Goal: Task Accomplishment & Management: Manage account settings

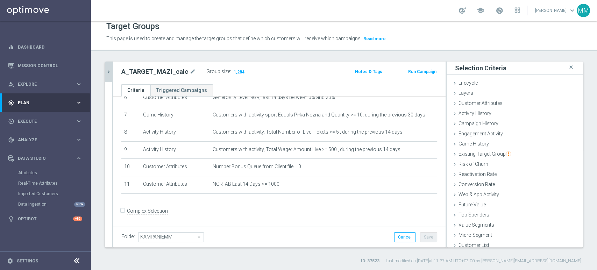
scroll to position [3, 0]
click at [109, 73] on icon "chevron_right" at bounding box center [108, 72] width 7 height 7
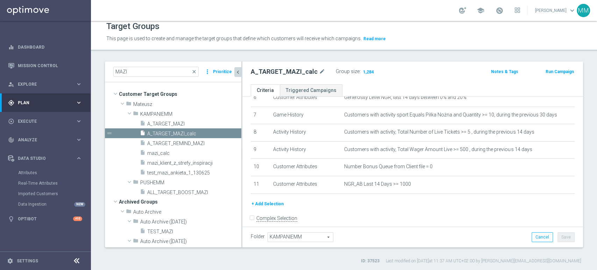
scroll to position [16, 0]
click at [177, 125] on span "A_TARGET_MAZI" at bounding box center [185, 124] width 77 height 6
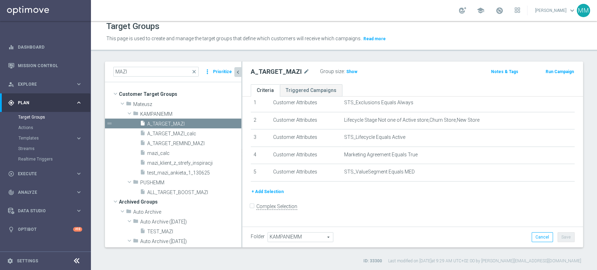
scroll to position [21, 0]
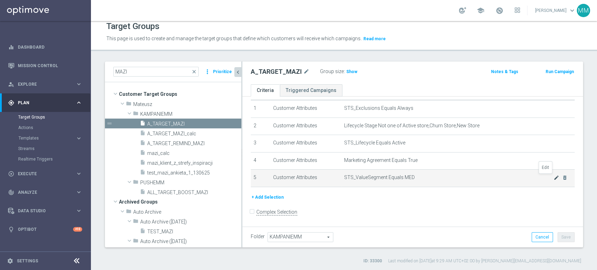
click at [554, 176] on icon "mode_edit" at bounding box center [557, 178] width 6 height 6
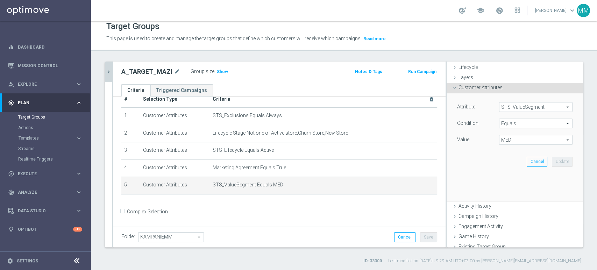
scroll to position [39, 0]
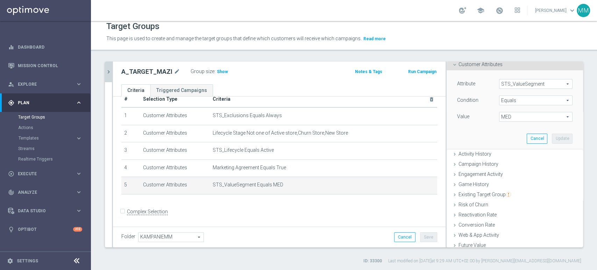
click at [513, 118] on span "MED" at bounding box center [535, 116] width 73 height 9
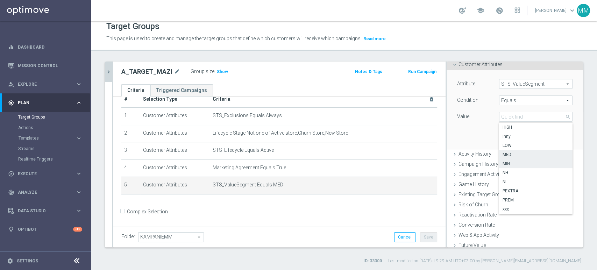
click at [508, 165] on span "MIN" at bounding box center [536, 164] width 66 height 6
type input "MIN"
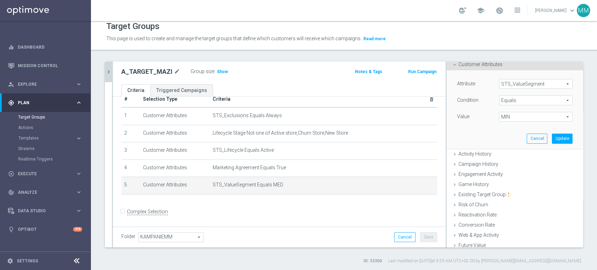
click at [511, 100] on span "Equals" at bounding box center [535, 100] width 73 height 9
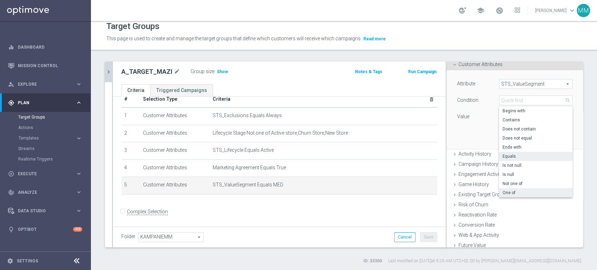
click at [504, 190] on span "One of" at bounding box center [536, 193] width 66 height 6
type input "One of"
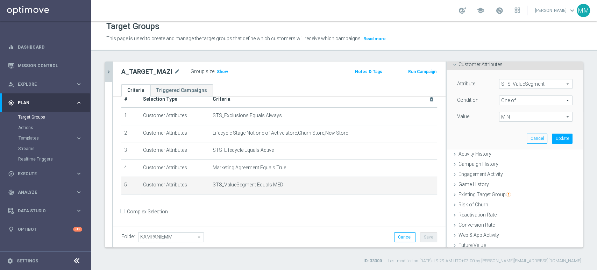
click at [508, 116] on span "MIN" at bounding box center [535, 116] width 73 height 9
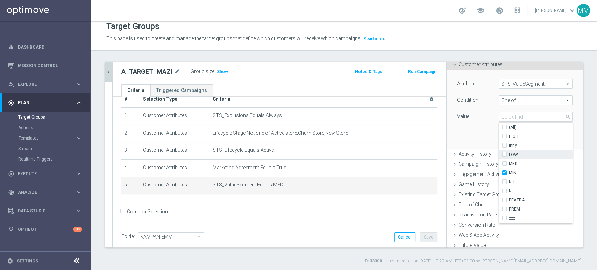
click at [509, 153] on span "LOW" at bounding box center [541, 155] width 64 height 6
click at [508, 153] on input "LOW" at bounding box center [506, 155] width 5 height 5
checkbox input "true"
type input "Selected 2 of 10"
click at [463, 128] on div "Attribute STS_ValueSegment STS_ValueSegment arrow_drop_down search Condition On…" at bounding box center [515, 109] width 126 height 78
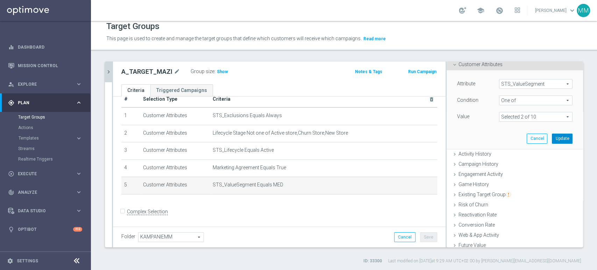
click at [552, 141] on button "Update" at bounding box center [562, 139] width 21 height 10
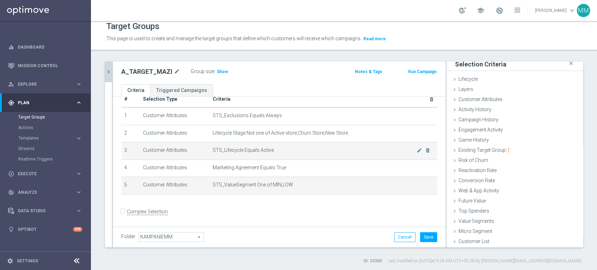
scroll to position [3, 0]
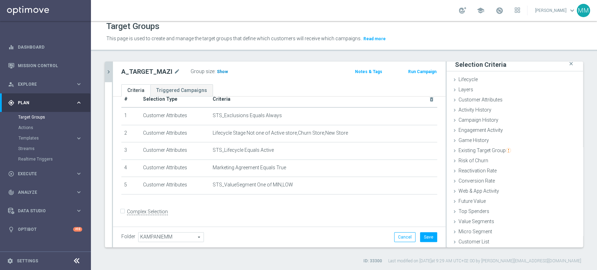
click at [217, 71] on span "Show" at bounding box center [222, 71] width 11 height 5
click at [486, 98] on span "Customer Attributes" at bounding box center [481, 100] width 44 height 6
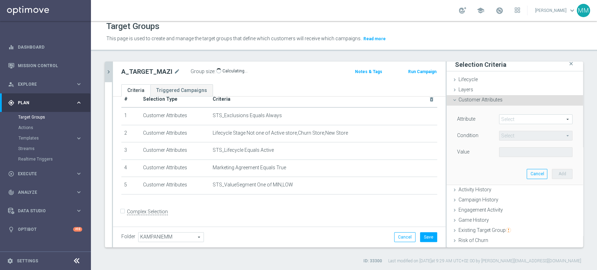
scroll to position [39, 0]
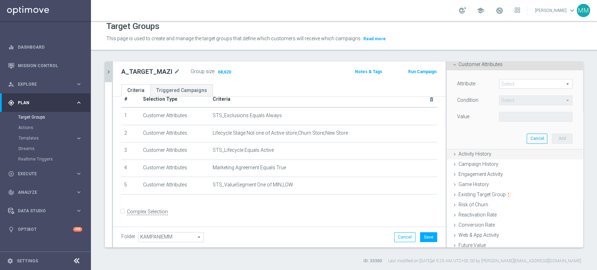
click at [482, 156] on div "Activity History done selection updated" at bounding box center [515, 154] width 136 height 10
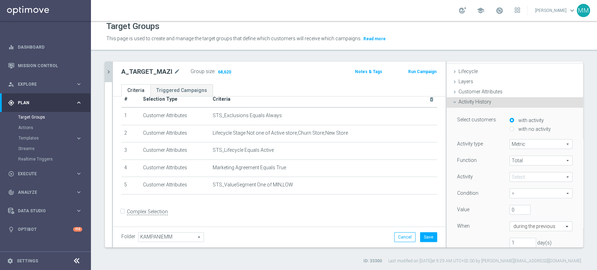
scroll to position [0, 0]
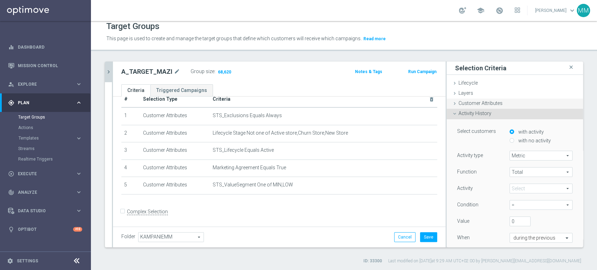
click at [478, 102] on span "Customer Attributes" at bounding box center [481, 103] width 44 height 6
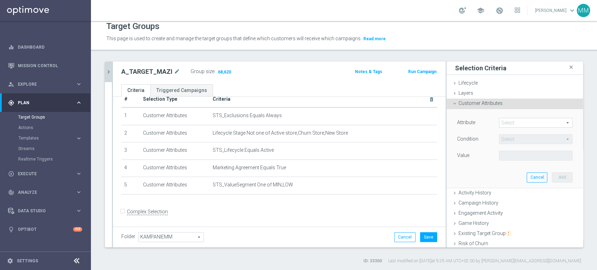
click at [511, 123] on span at bounding box center [535, 122] width 73 height 9
click at [0, 0] on input "search" at bounding box center [0, 0] width 0 height 0
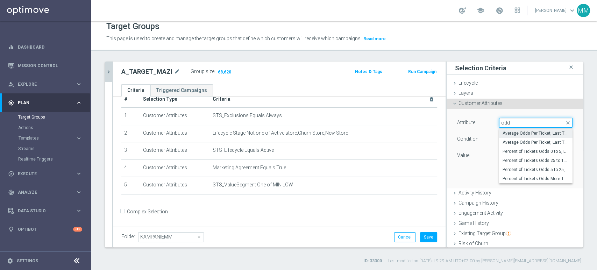
type input "odd"
click at [514, 130] on span "Average Odds Per Ticket, Last Three Months" at bounding box center [536, 133] width 66 height 6
type input "Average Odds Per Ticket, Last Three Months"
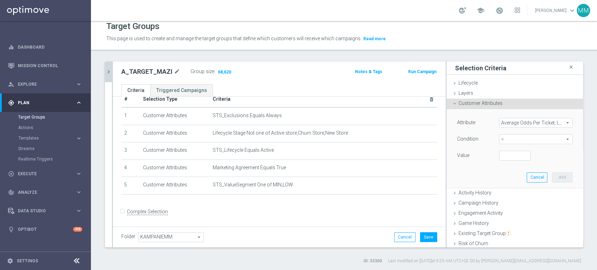
click at [514, 139] on span "=" at bounding box center [535, 139] width 73 height 9
click at [508, 194] on span ">=" at bounding box center [536, 195] width 66 height 6
type input ">="
click at [501, 158] on input "number" at bounding box center [514, 156] width 31 height 10
type input "2"
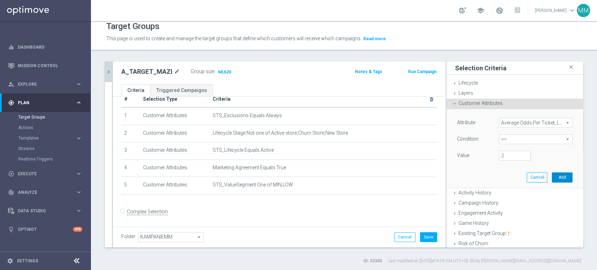
click at [553, 177] on button "Add" at bounding box center [562, 177] width 21 height 10
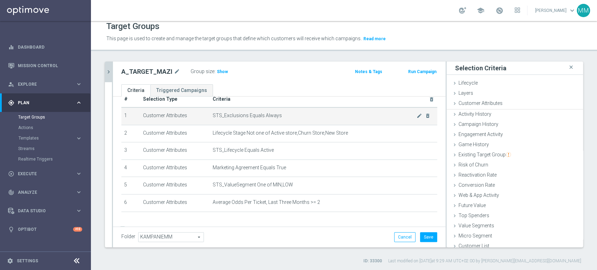
scroll to position [31, 0]
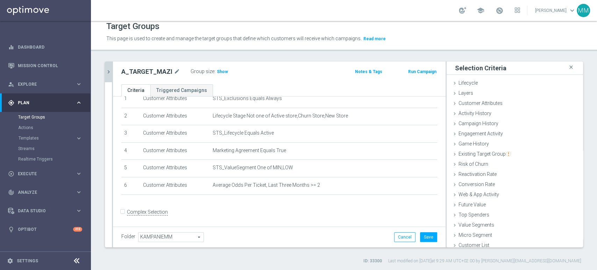
click at [225, 70] on div "Group size : Show" at bounding box center [226, 71] width 70 height 8
click at [224, 70] on span "Show" at bounding box center [222, 71] width 11 height 5
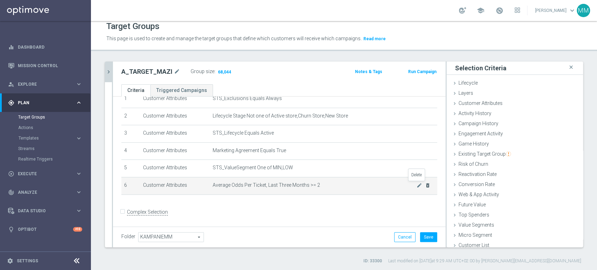
click at [425, 185] on icon "delete_forever" at bounding box center [428, 186] width 6 height 6
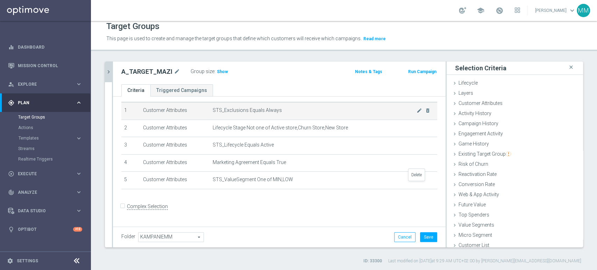
scroll to position [14, 0]
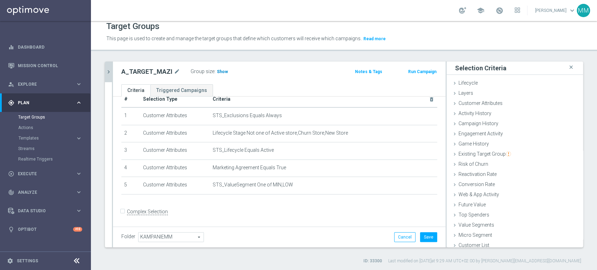
click at [218, 68] on h3 "Show" at bounding box center [222, 72] width 13 height 8
drag, startPoint x: 470, startPoint y: 116, endPoint x: 479, endPoint y: 112, distance: 9.6
click at [470, 116] on div "Activity History done selection updated" at bounding box center [515, 114] width 136 height 10
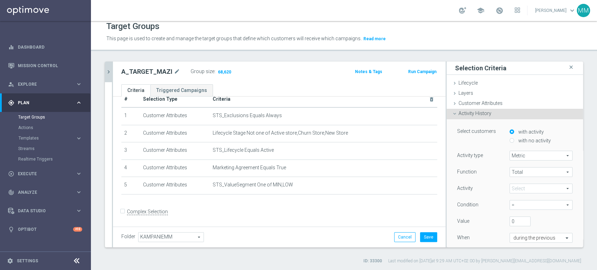
click at [496, 101] on span "Customer Attributes" at bounding box center [481, 103] width 44 height 6
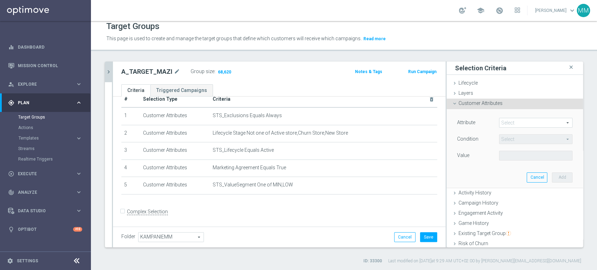
click at [519, 122] on span at bounding box center [535, 122] width 73 height 9
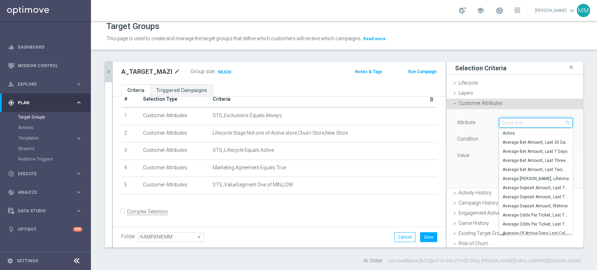
click at [519, 122] on input "search" at bounding box center [535, 123] width 73 height 10
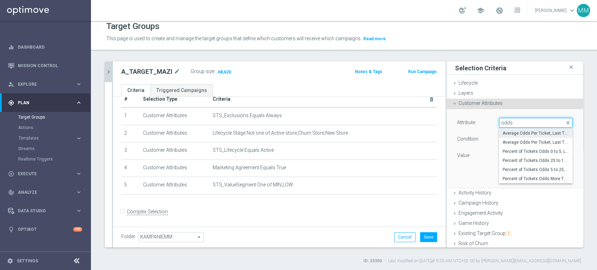
type input "odds"
click at [532, 132] on span "Average Odds Per Ticket, Last Three Months" at bounding box center [536, 133] width 66 height 6
type input "Average Odds Per Ticket, Last Three Months"
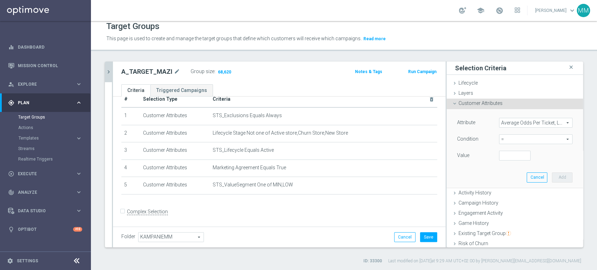
click at [518, 139] on span "=" at bounding box center [535, 139] width 73 height 9
click at [509, 196] on span ">=" at bounding box center [536, 195] width 66 height 6
type input ">="
click at [499, 154] on input "number" at bounding box center [514, 156] width 31 height 10
type input "2"
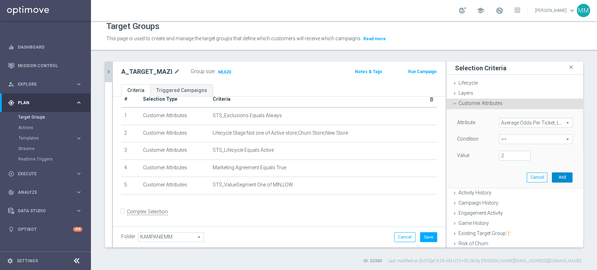
click at [552, 176] on button "Add" at bounding box center [562, 177] width 21 height 10
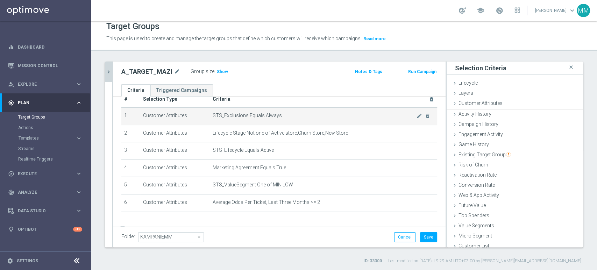
scroll to position [31, 0]
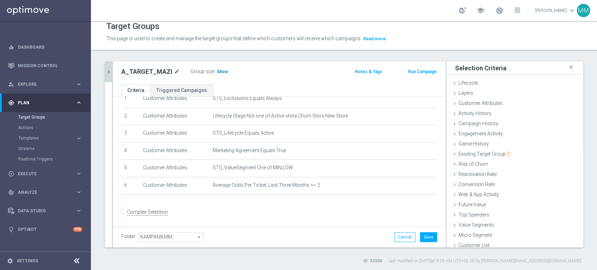
click at [221, 71] on span "Show" at bounding box center [222, 71] width 11 height 5
drag, startPoint x: 406, startPoint y: 184, endPoint x: 448, endPoint y: 121, distance: 75.0
click at [0, 0] on icon "mode_edit" at bounding box center [0, 0] width 0 height 0
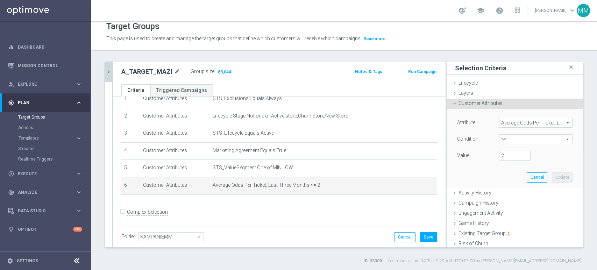
click at [512, 124] on span "Average Odds Per Ticket, Last Three Months" at bounding box center [535, 122] width 73 height 9
click at [0, 0] on input "search" at bounding box center [0, 0] width 0 height 0
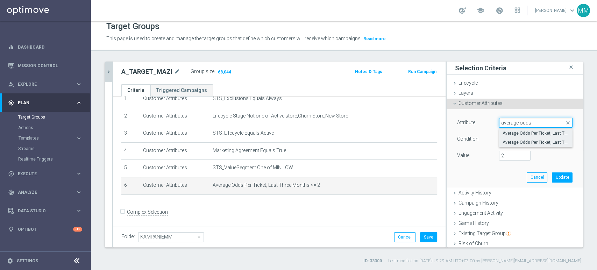
type input "average odds"
click at [513, 142] on span "Average Odds Per Ticket, Last Two Weeks" at bounding box center [536, 143] width 66 height 6
type input "Average Odds Per Ticket, Last Two Weeks"
type input "="
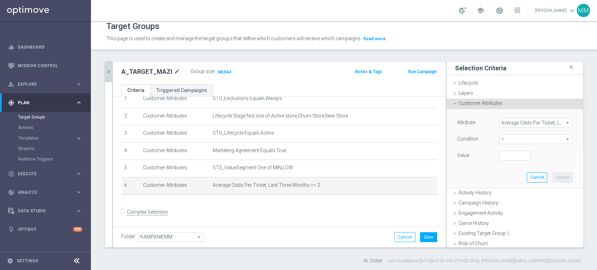
click at [499, 133] on div "Attribute Average Odds Per Ticket, Last Two Weeks Average Odds Per Ticket, Last…" at bounding box center [514, 140] width 115 height 44
click at [501, 139] on span "=" at bounding box center [535, 139] width 73 height 9
click at [504, 193] on span ">=" at bounding box center [536, 195] width 66 height 6
type input ">="
click at [501, 154] on input "number" at bounding box center [514, 156] width 31 height 10
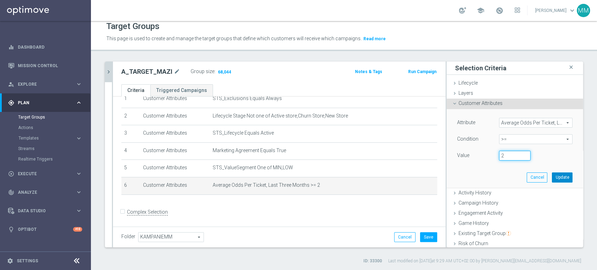
type input "2"
click at [552, 177] on button "Update" at bounding box center [562, 177] width 21 height 10
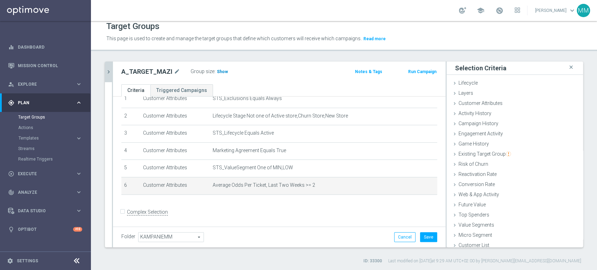
click at [221, 71] on span "Show" at bounding box center [222, 71] width 11 height 5
click at [425, 187] on icon "delete_forever" at bounding box center [428, 186] width 6 height 6
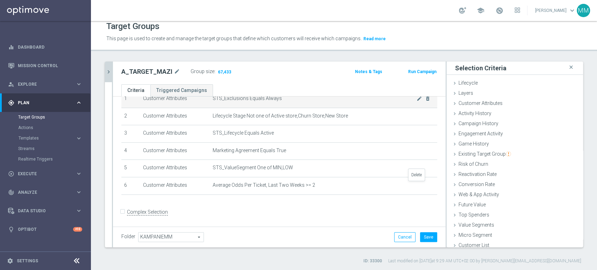
scroll to position [14, 0]
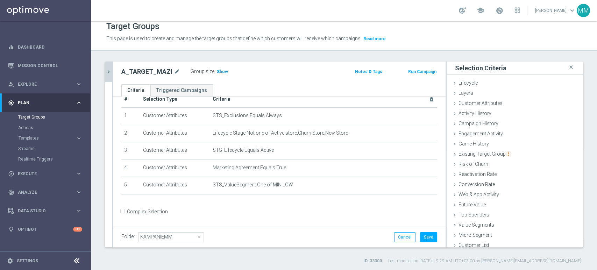
click at [220, 72] on span "Show" at bounding box center [222, 71] width 11 height 5
click at [477, 101] on span "Customer Attributes" at bounding box center [481, 103] width 44 height 6
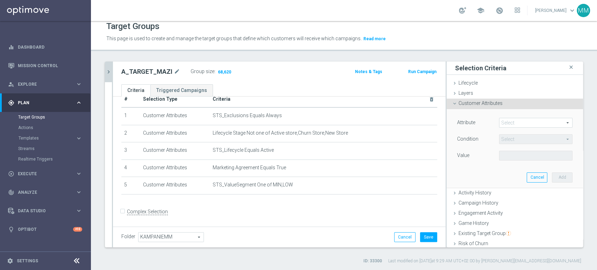
click at [520, 118] on div "Select arrow_drop_down search" at bounding box center [536, 123] width 84 height 10
click at [519, 118] on div "Select arrow_drop_down search" at bounding box center [536, 123] width 84 height 10
click at [519, 122] on span at bounding box center [535, 122] width 73 height 9
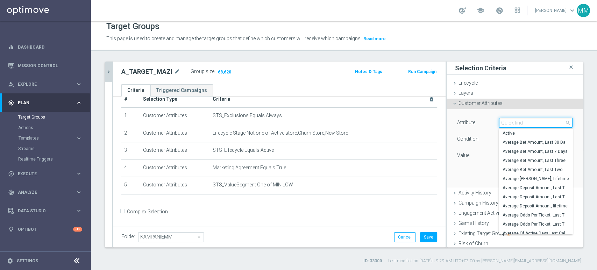
click at [519, 122] on input "search" at bounding box center [535, 123] width 73 height 10
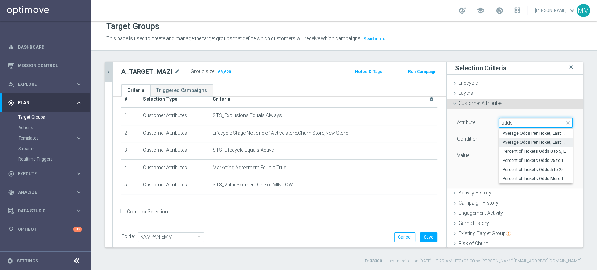
type input "odds"
click at [523, 142] on span "Average Odds Per Ticket, Last Two Weeks" at bounding box center [536, 143] width 66 height 6
type input "Average Odds Per Ticket, Last Two Weeks"
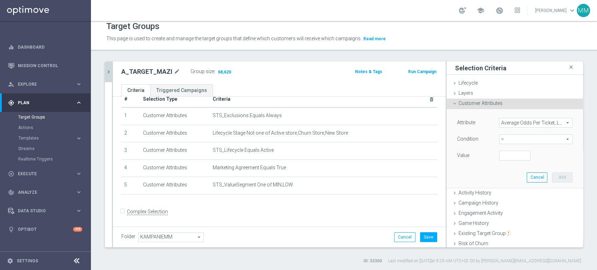
click at [513, 139] on span "=" at bounding box center [535, 139] width 73 height 9
click at [503, 195] on span ">=" at bounding box center [536, 195] width 66 height 6
type input ">="
drag, startPoint x: 498, startPoint y: 157, endPoint x: 503, endPoint y: 165, distance: 8.9
click at [499, 157] on input "number" at bounding box center [514, 156] width 31 height 10
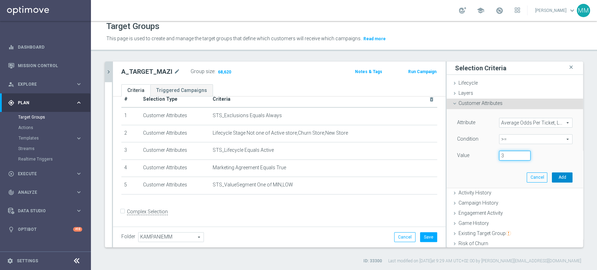
type input "3"
click at [552, 176] on button "Add" at bounding box center [562, 177] width 21 height 10
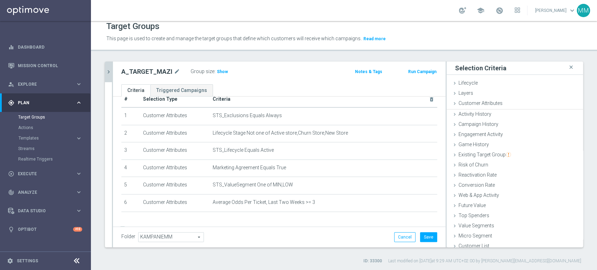
scroll to position [31, 0]
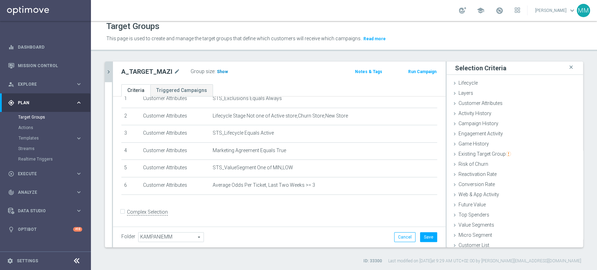
click at [221, 71] on span "Show" at bounding box center [222, 71] width 11 height 5
